Goal: Task Accomplishment & Management: Complete application form

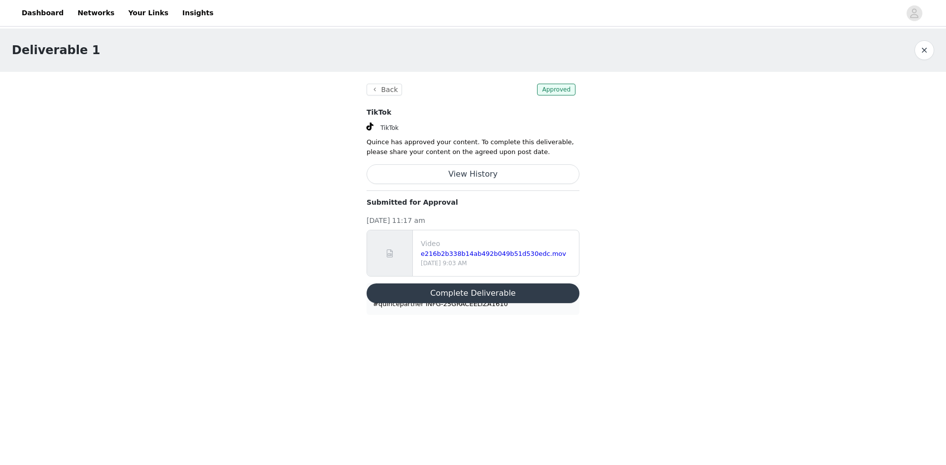
click at [470, 296] on button "Complete Deliverable" at bounding box center [472, 294] width 213 height 20
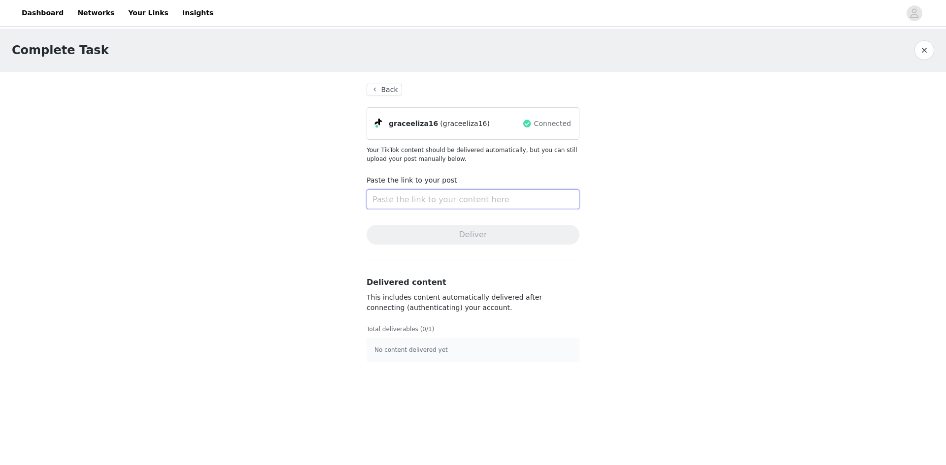
click at [407, 204] on input "text" at bounding box center [472, 200] width 213 height 20
click at [642, 262] on div "Complete Task Back graceeliza16 (graceeliza16) Connected Your TikTok content sh…" at bounding box center [473, 202] width 946 height 346
click at [377, 88] on button "Back" at bounding box center [383, 90] width 35 height 12
